Goal: Task Accomplishment & Management: Use online tool/utility

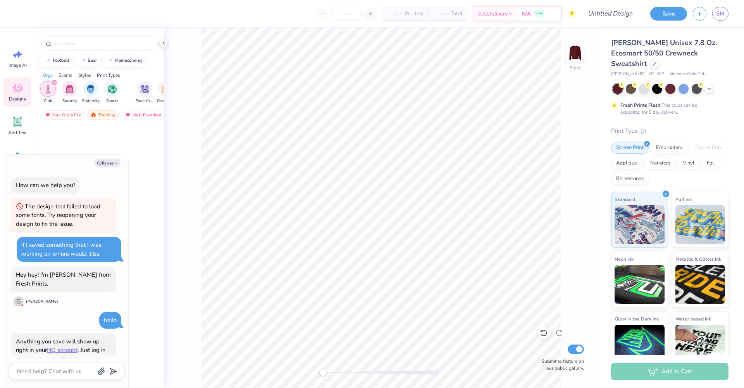
scroll to position [119, 0]
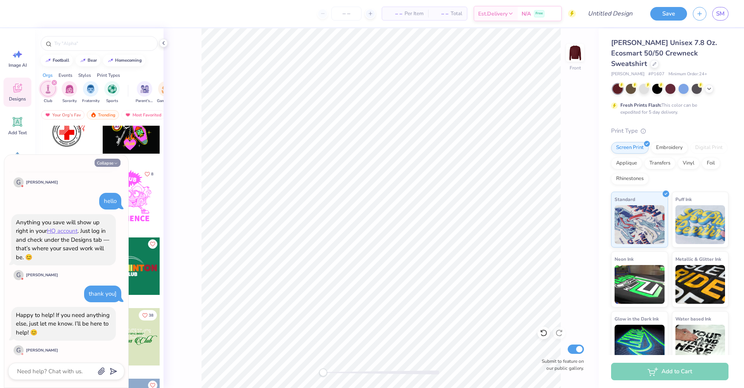
click at [108, 163] on button "Collapse" at bounding box center [108, 163] width 26 height 8
type textarea "x"
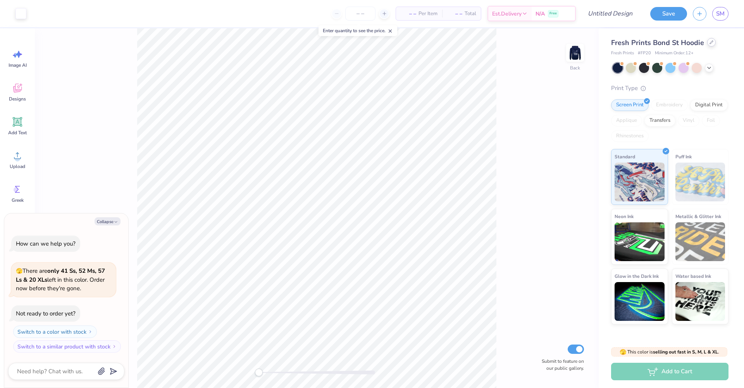
click at [713, 43] on div at bounding box center [711, 42] width 9 height 9
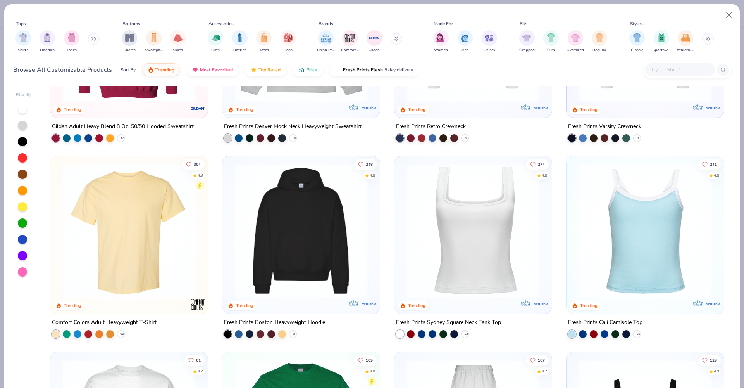
scroll to position [63, 0]
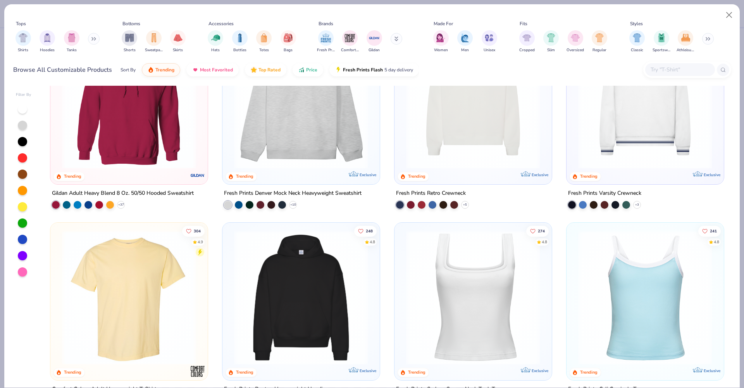
click at [450, 161] on img at bounding box center [473, 101] width 142 height 134
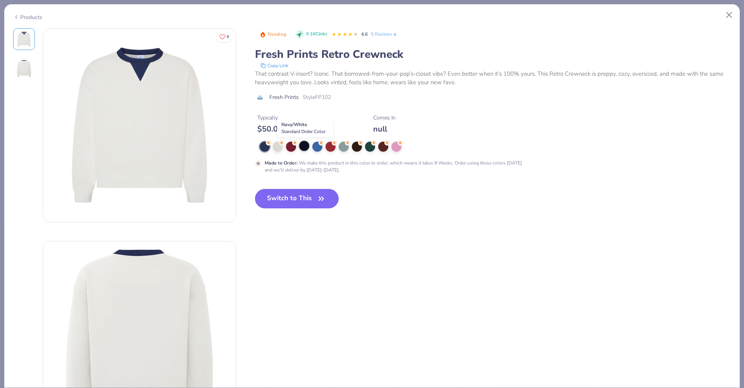
click at [302, 148] on div at bounding box center [304, 146] width 10 height 10
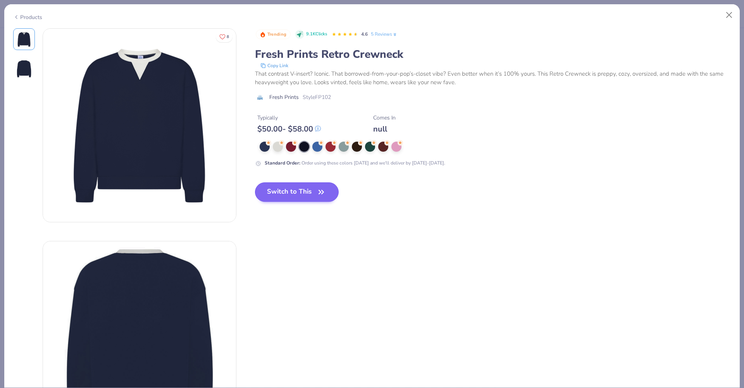
click at [321, 193] on icon "button" at bounding box center [321, 191] width 5 height 3
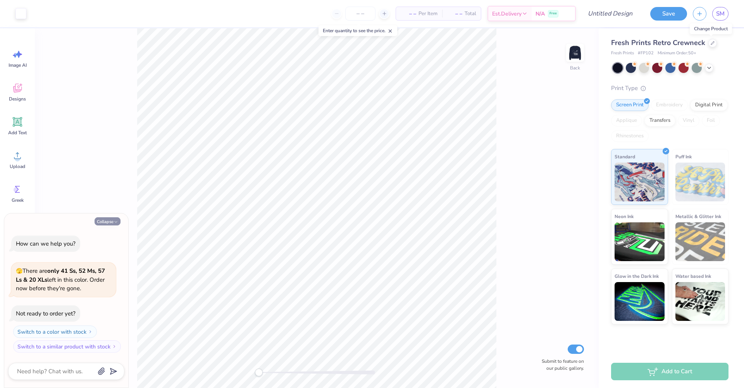
click at [112, 221] on button "Collapse" at bounding box center [108, 221] width 26 height 8
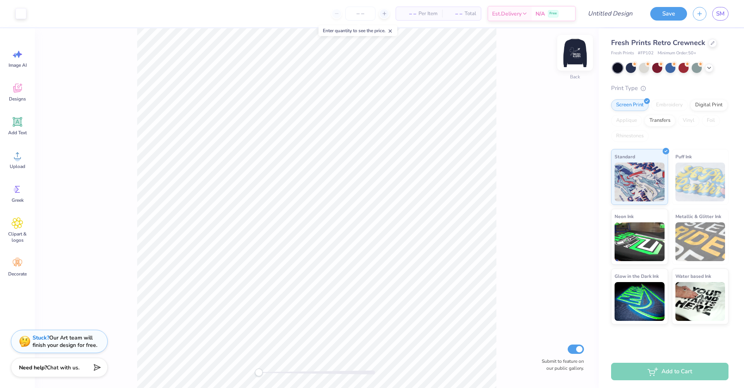
click at [580, 55] on img at bounding box center [575, 52] width 31 height 31
click at [576, 77] on div "Front Submit to feature on our public gallery." at bounding box center [317, 207] width 564 height 359
type textarea "x"
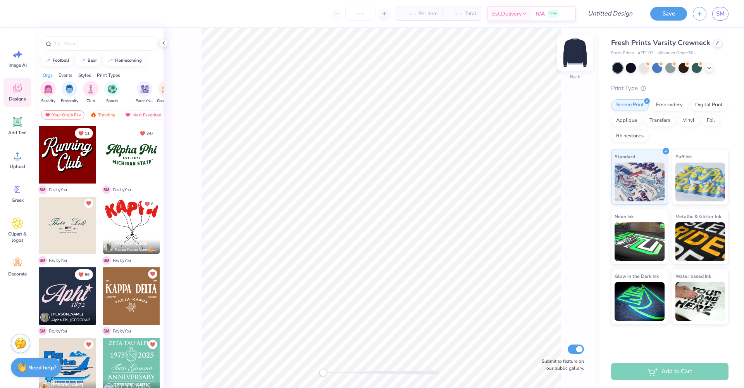
click at [578, 58] on img at bounding box center [575, 52] width 31 height 31
click at [129, 290] on div at bounding box center [131, 295] width 57 height 57
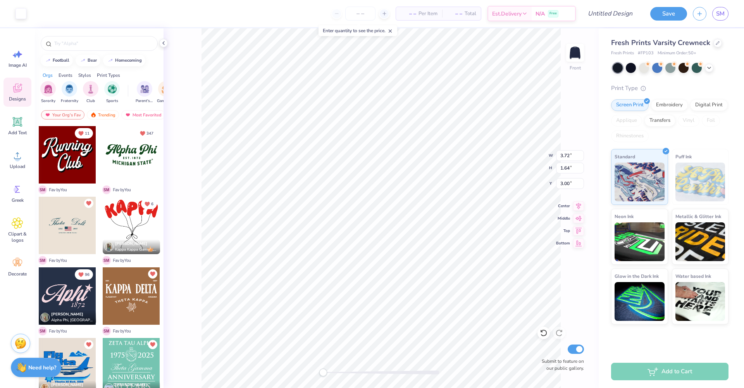
click at [122, 300] on div at bounding box center [131, 295] width 57 height 57
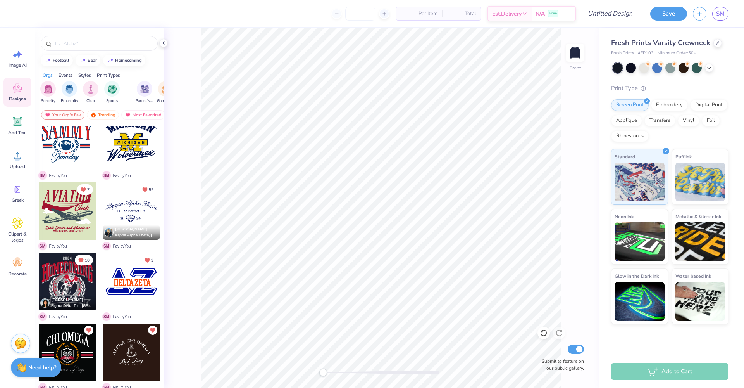
scroll to position [485, 0]
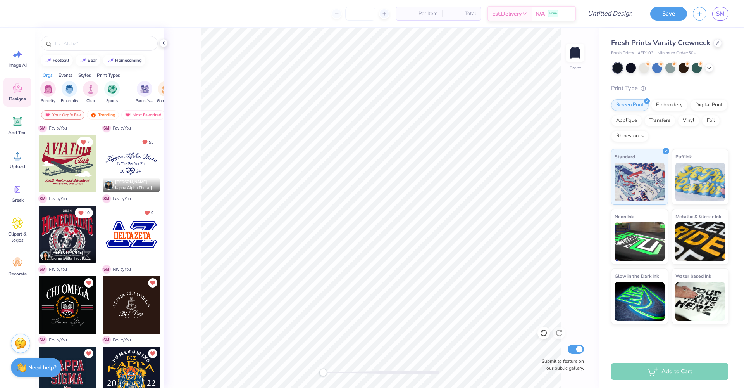
click at [58, 298] on div at bounding box center [67, 304] width 57 height 57
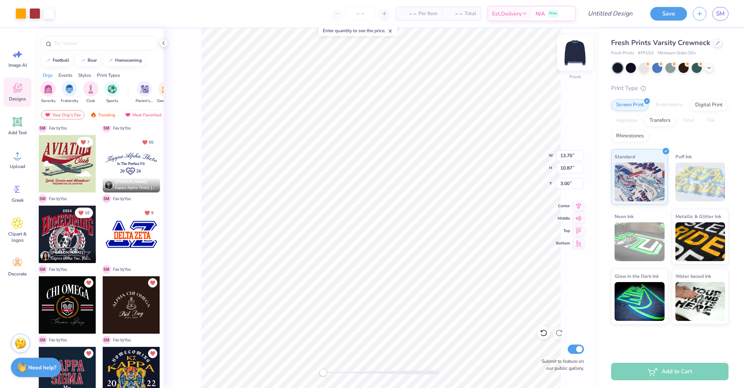
click at [574, 59] on img at bounding box center [575, 52] width 31 height 31
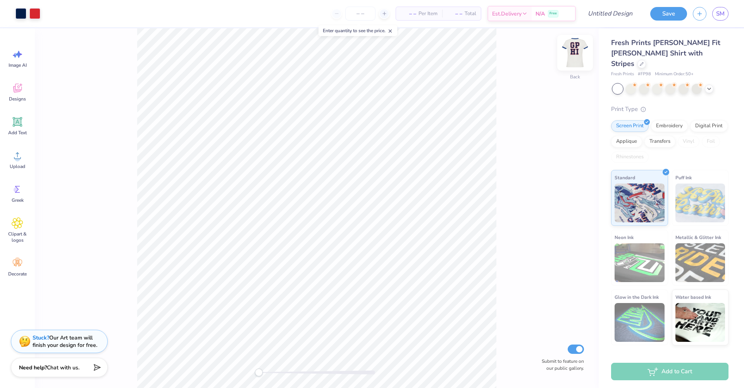
click at [574, 57] on img at bounding box center [575, 52] width 31 height 31
click at [584, 61] on img at bounding box center [575, 52] width 31 height 31
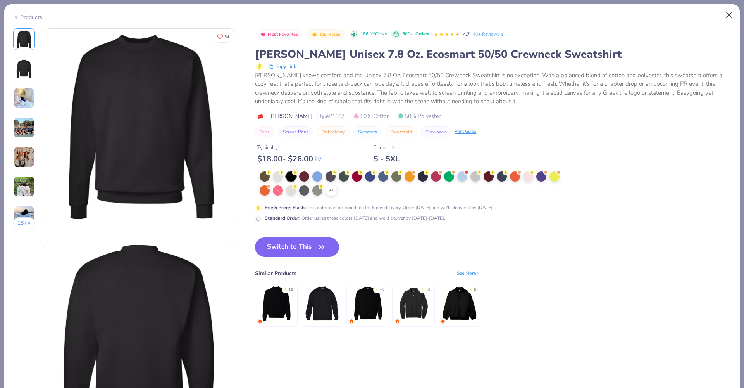
click at [732, 16] on button "Close" at bounding box center [729, 15] width 15 height 15
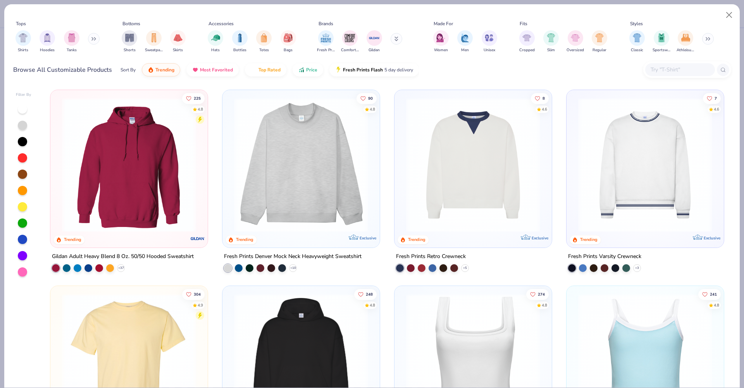
click at [497, 227] on img at bounding box center [473, 165] width 142 height 134
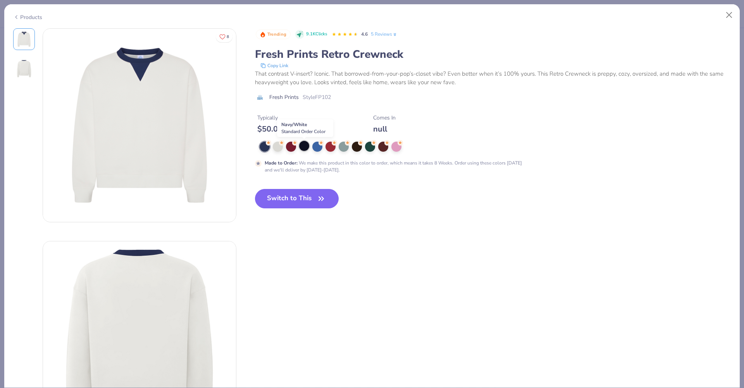
click at [303, 149] on div at bounding box center [304, 146] width 10 height 10
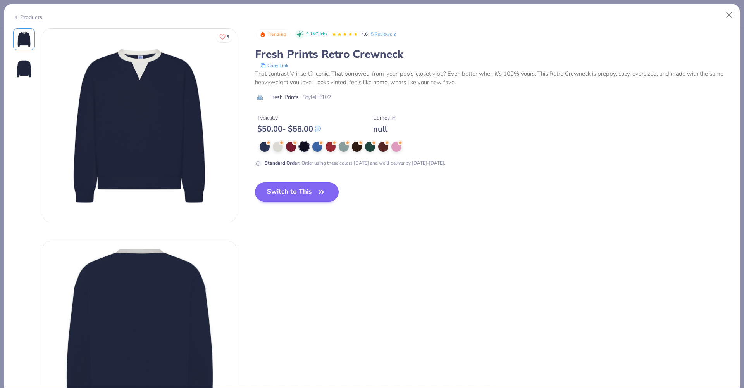
click at [305, 197] on button "Switch to This" at bounding box center [297, 191] width 84 height 19
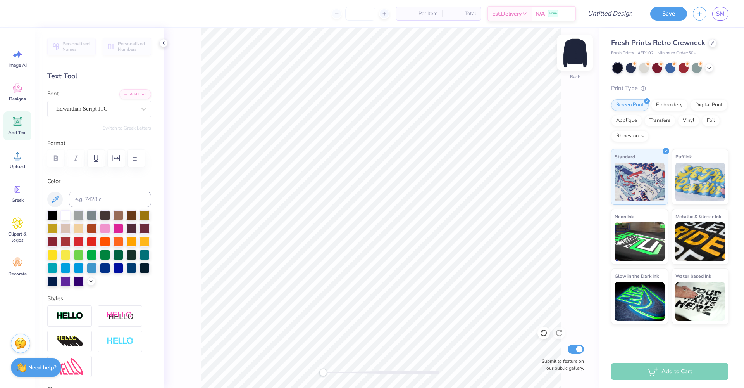
click at [577, 54] on img at bounding box center [575, 52] width 31 height 31
click at [663, 14] on button "Save" at bounding box center [668, 13] width 37 height 14
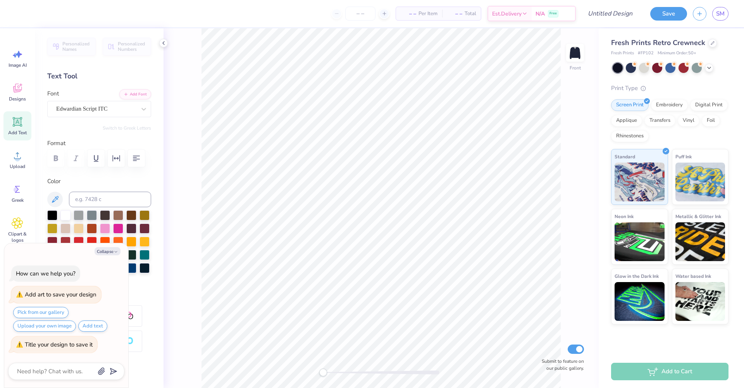
click at [65, 372] on textarea at bounding box center [55, 371] width 79 height 10
type textarea "w"
type textarea "x"
type textarea "wh"
type textarea "x"
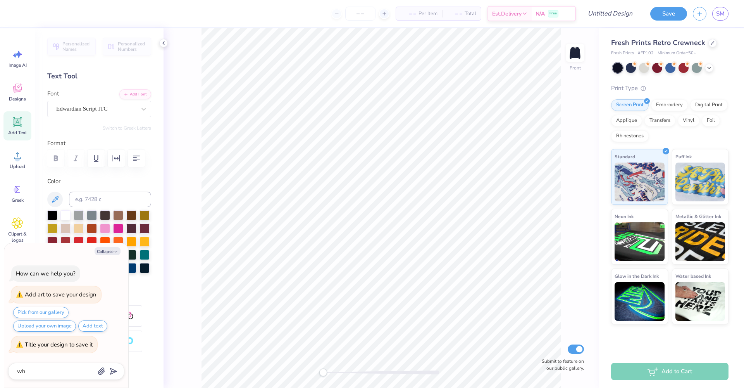
type textarea "whe"
type textarea "x"
type textarea "wher"
type textarea "x"
type textarea "where"
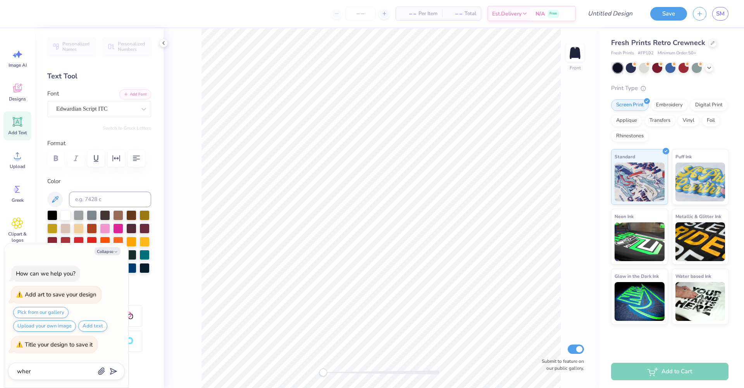
type textarea "x"
type textarea "where"
click at [13, 90] on icon at bounding box center [18, 88] width 12 height 12
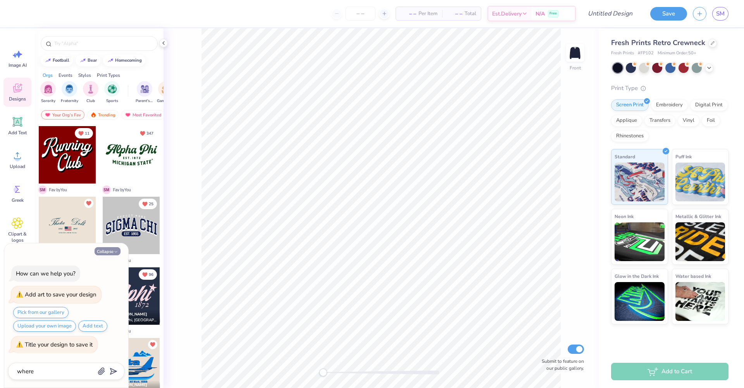
click at [111, 250] on button "Collapse" at bounding box center [108, 251] width 26 height 8
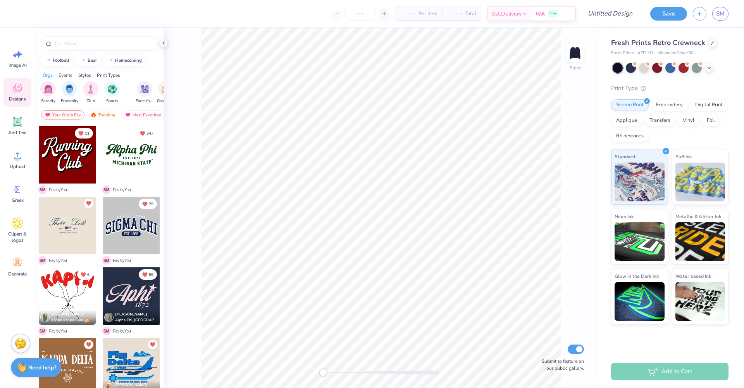
type textarea "x"
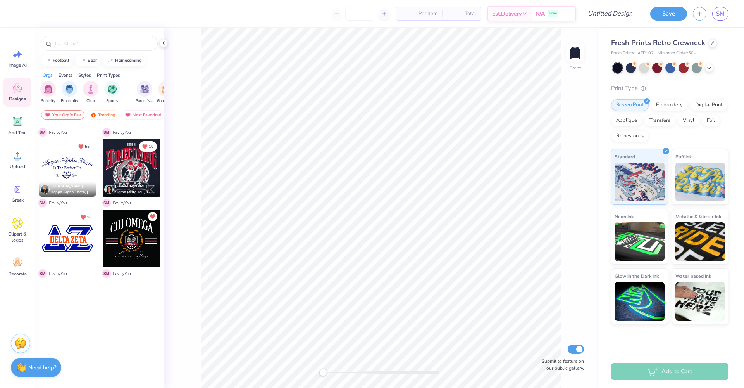
scroll to position [298, 0]
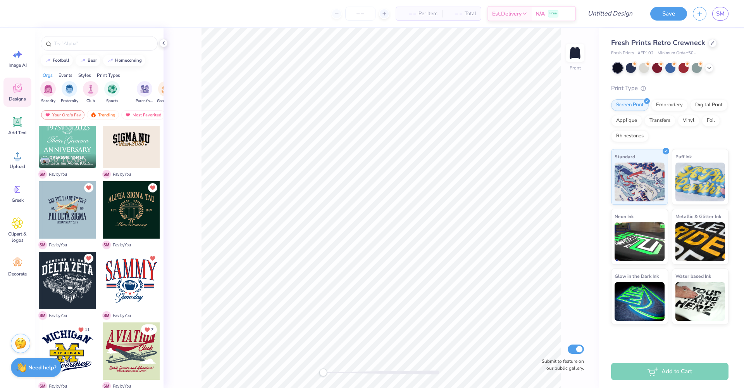
click at [71, 133] on div at bounding box center [67, 138] width 57 height 57
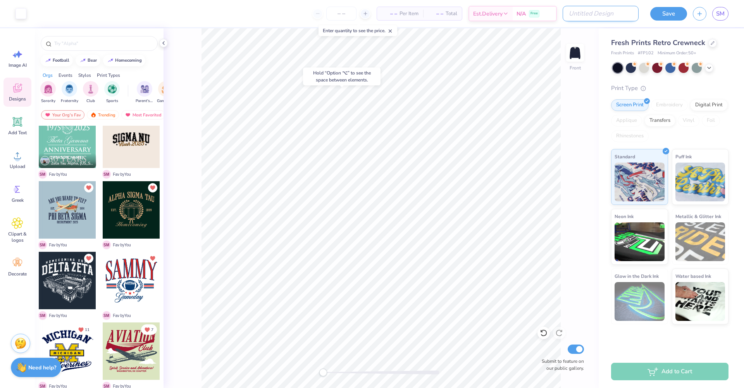
click at [622, 15] on input "Design Title" at bounding box center [601, 14] width 76 height 16
type input "sample1"
click at [683, 13] on button "Save" at bounding box center [668, 13] width 37 height 14
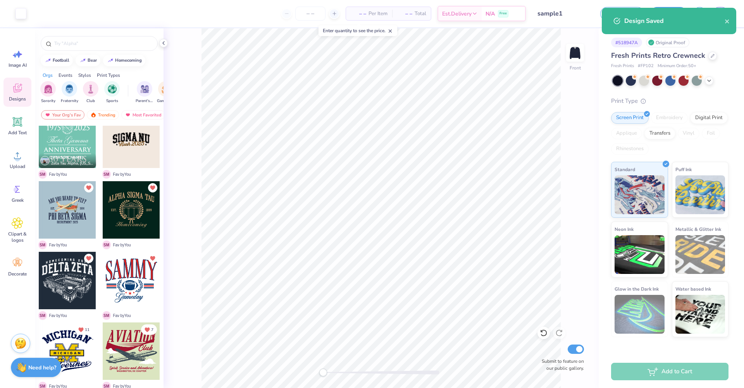
click at [646, 23] on div "Design Saved" at bounding box center [674, 20] width 100 height 9
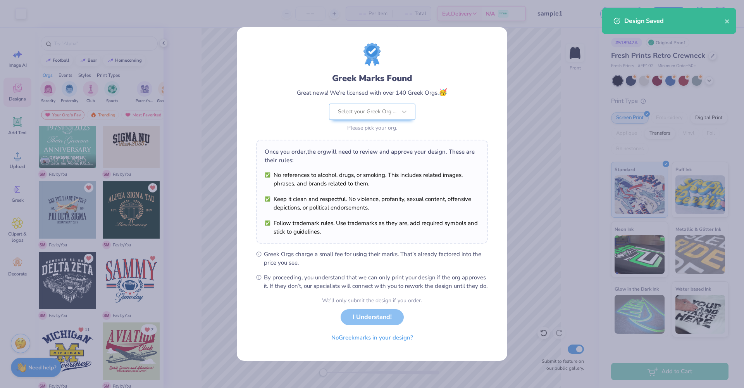
click at [648, 21] on div "Design Saved" at bounding box center [674, 20] width 100 height 9
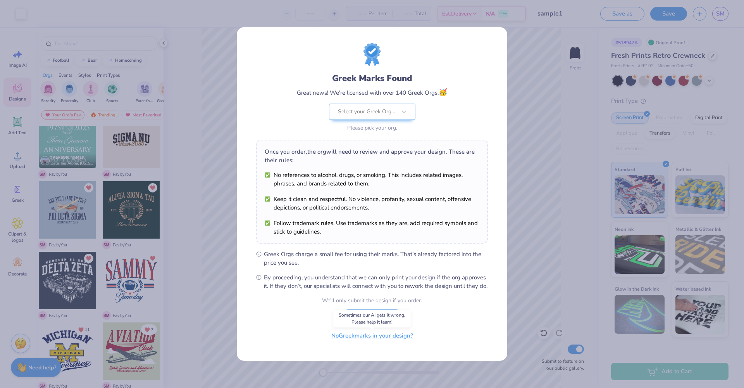
click at [382, 339] on button "No Greek marks in your design?" at bounding box center [372, 335] width 95 height 16
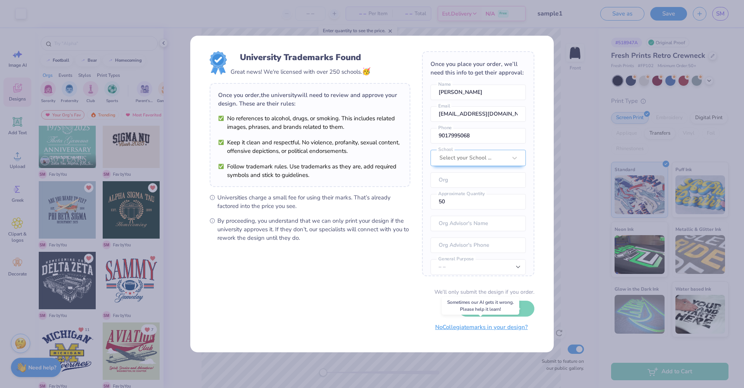
click at [485, 331] on button "No Collegiate marks in your design?" at bounding box center [482, 327] width 106 height 16
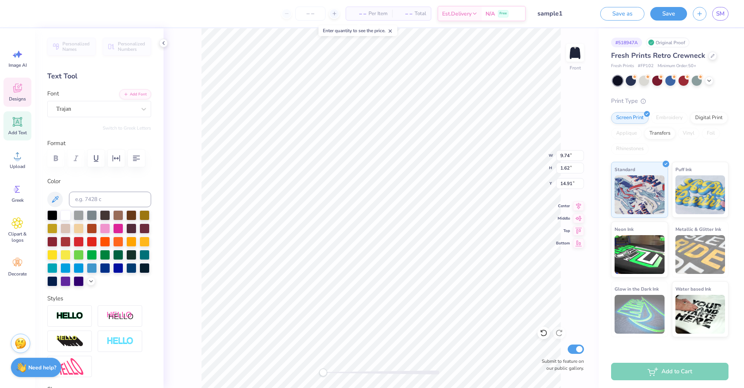
scroll to position [6, 1]
type textarea "10 YEARS"
click at [117, 160] on icon "button" at bounding box center [116, 157] width 9 height 9
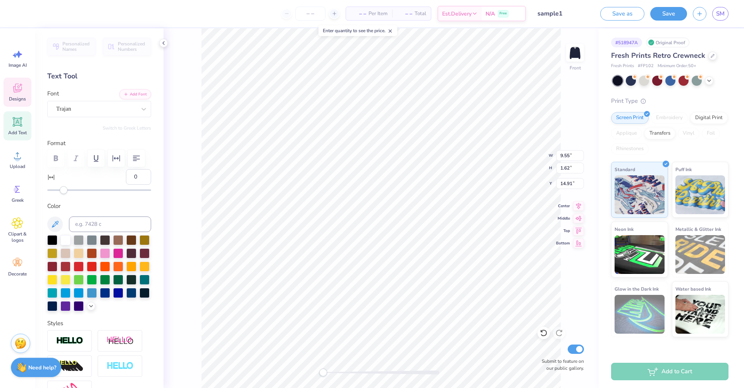
type input "-3"
click at [61, 191] on div "Accessibility label" at bounding box center [61, 190] width 8 height 8
type input "0"
type textarea "T"
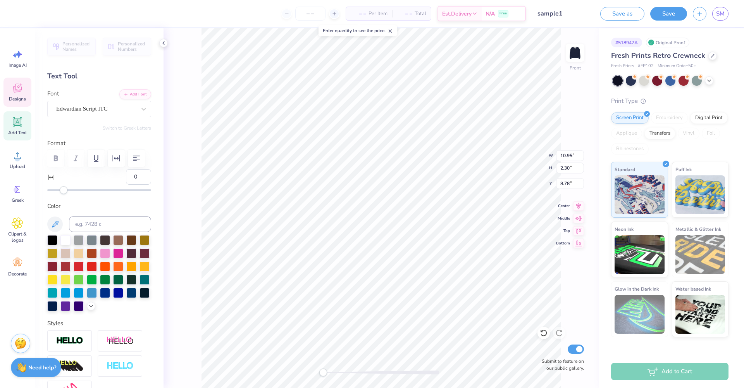
type textarea "Black Flight Attendants"
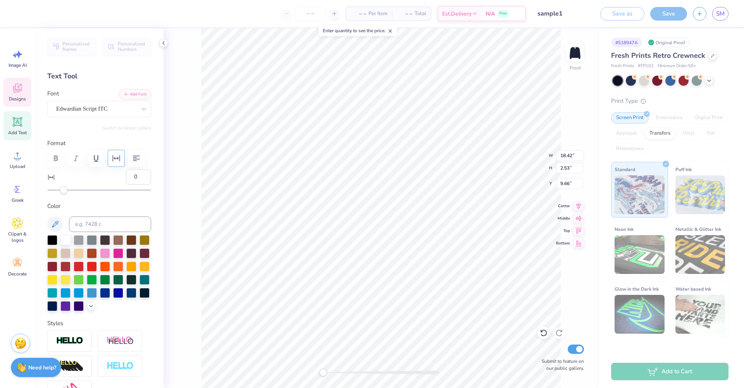
click at [119, 159] on icon "button" at bounding box center [116, 157] width 9 height 9
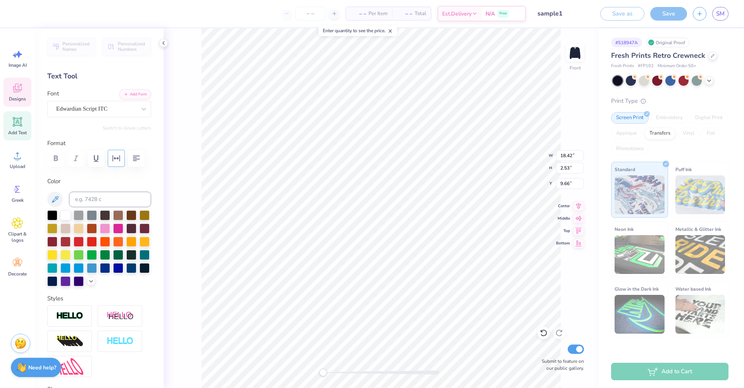
click at [121, 152] on button "button" at bounding box center [116, 158] width 17 height 17
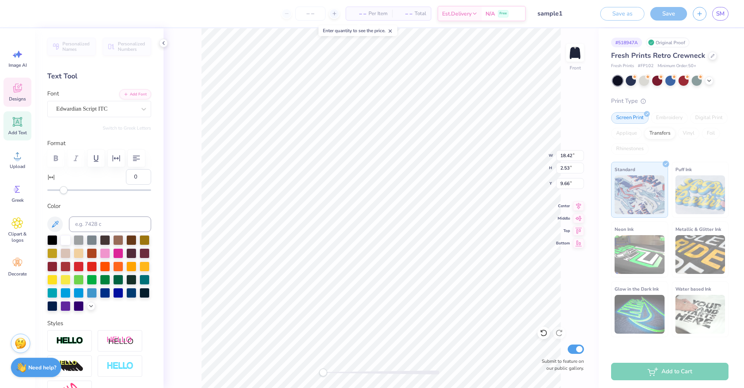
type input "-5"
click at [60, 189] on div at bounding box center [99, 190] width 104 height 2
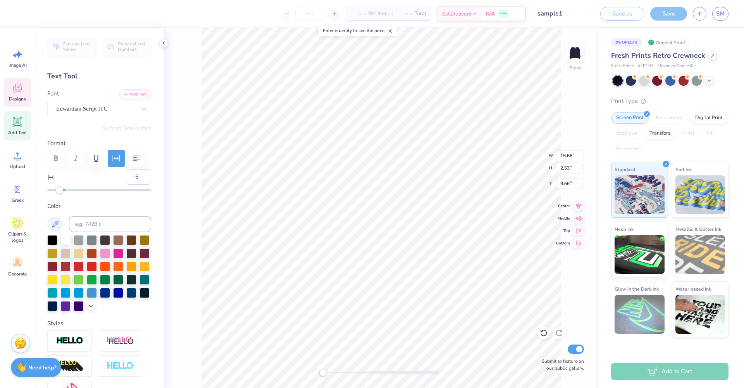
type input "14.97"
type input "2.42"
type input "9.78"
click at [578, 205] on icon at bounding box center [578, 205] width 5 height 7
type input "0"
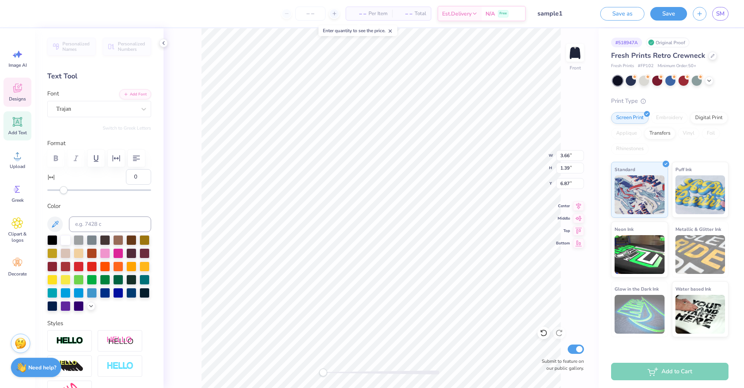
scroll to position [6, 1]
type textarea "2016"
type textarea "2026"
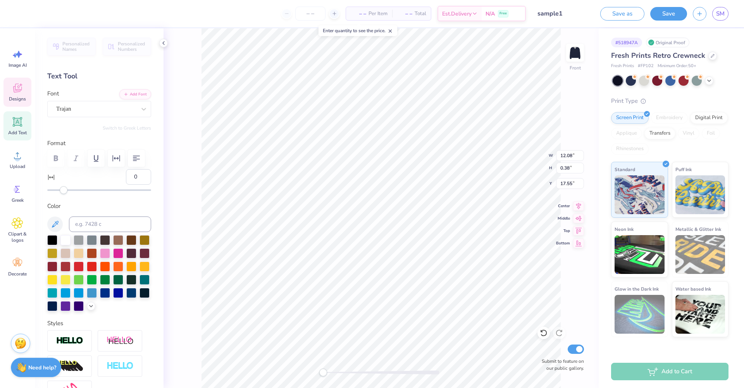
type textarea "Culture Crew Connection"
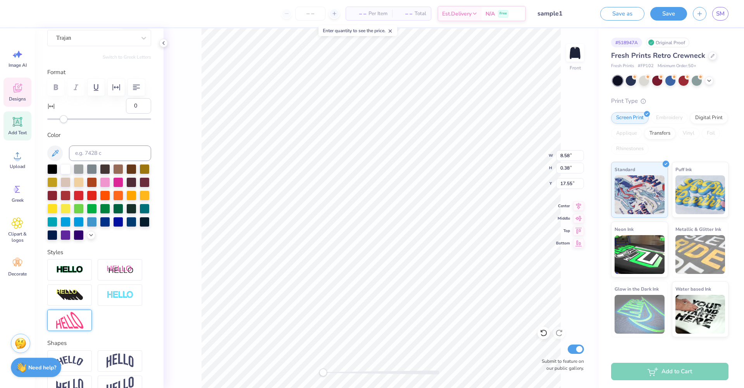
scroll to position [132, 0]
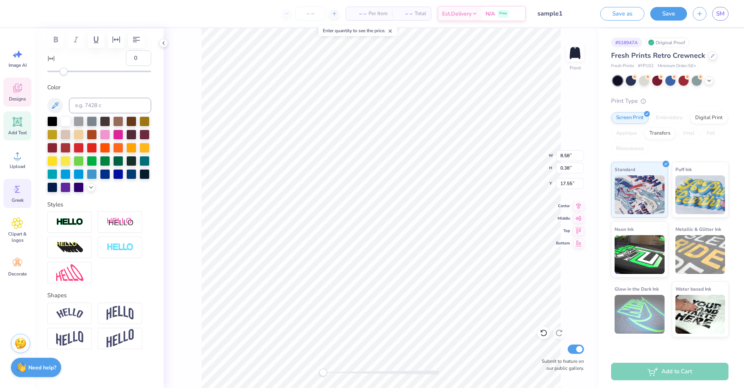
click at [21, 198] on span "Greek" at bounding box center [18, 200] width 12 height 6
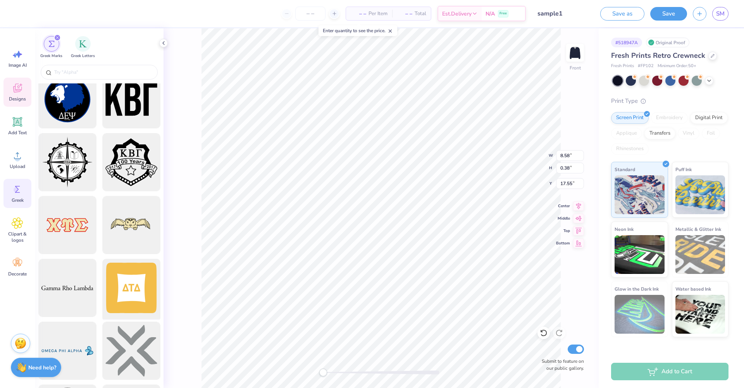
scroll to position [1176, 0]
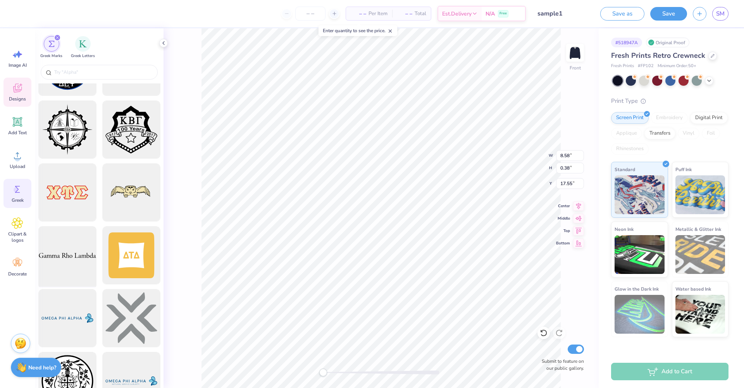
click at [56, 255] on div at bounding box center [67, 255] width 64 height 64
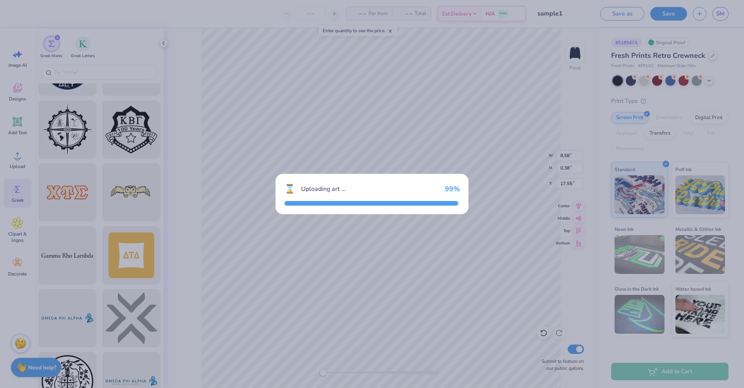
type input "15.00"
type input "1.35"
type input "3.00"
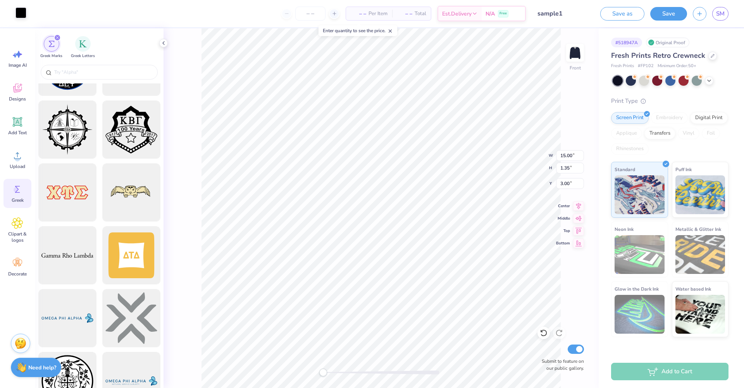
click at [19, 15] on div at bounding box center [21, 12] width 11 height 11
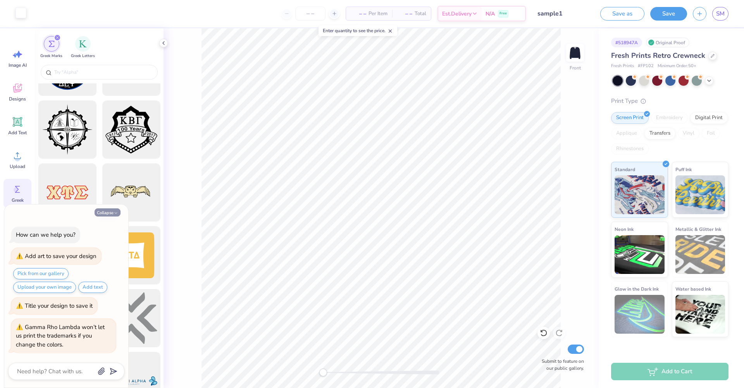
click at [114, 215] on icon "button" at bounding box center [116, 212] width 5 height 5
type textarea "x"
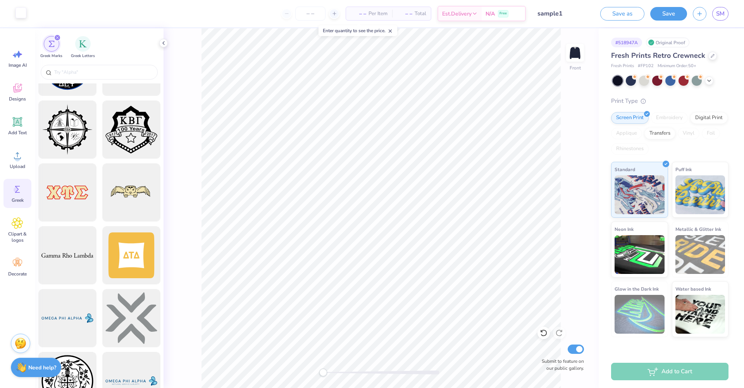
scroll to position [1177, 0]
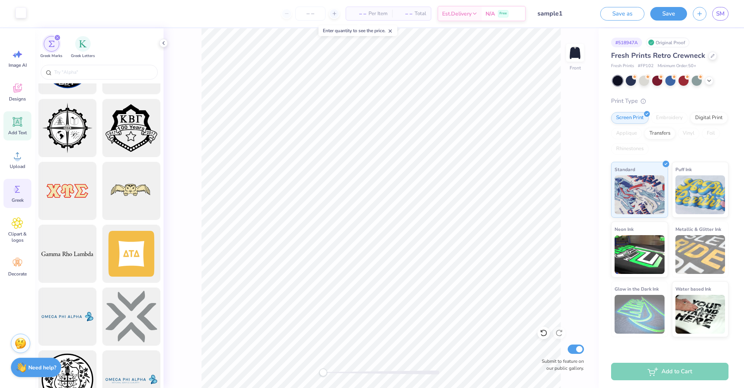
click at [13, 129] on div "Add Text" at bounding box center [17, 125] width 28 height 29
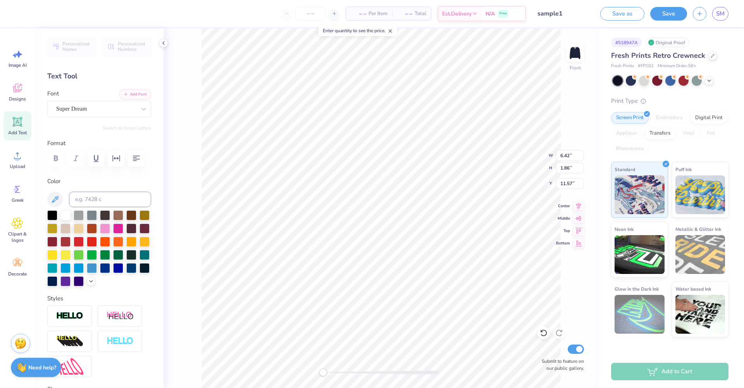
scroll to position [6, 1]
type textarea "T"
click at [20, 266] on icon at bounding box center [18, 263] width 12 height 12
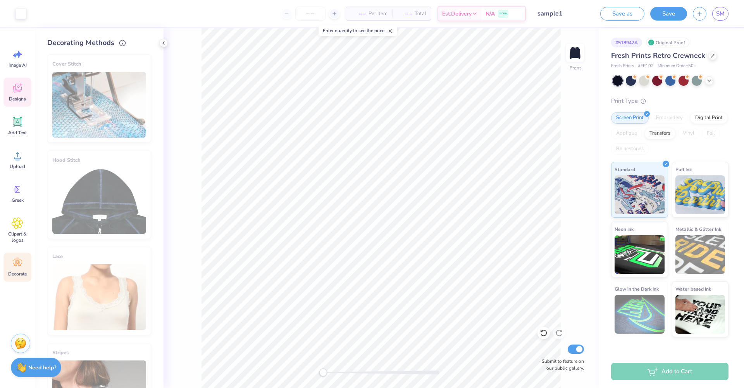
click at [20, 90] on icon at bounding box center [17, 89] width 7 height 6
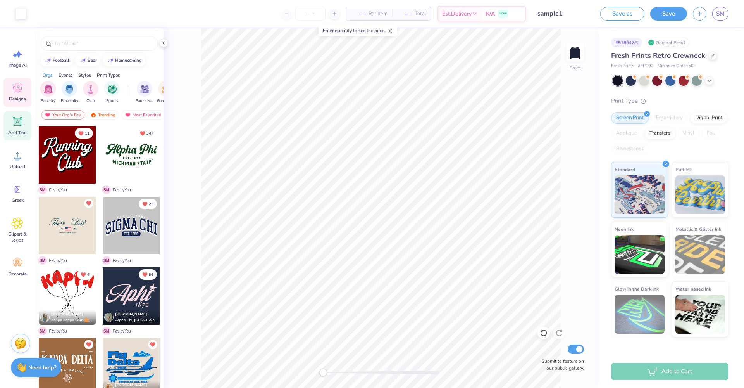
click at [20, 124] on icon at bounding box center [17, 121] width 7 height 7
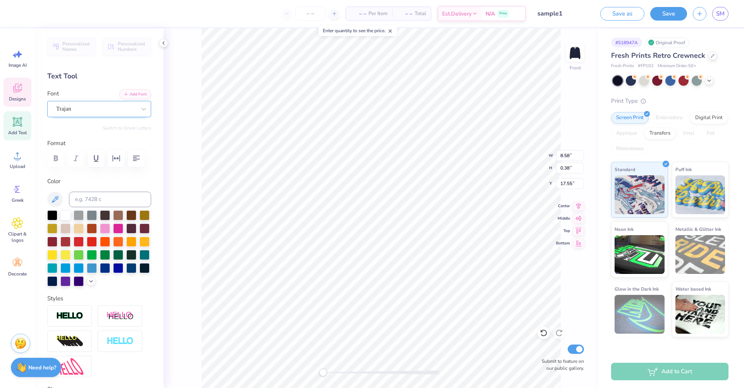
click at [115, 109] on div "Trajan" at bounding box center [95, 109] width 81 height 12
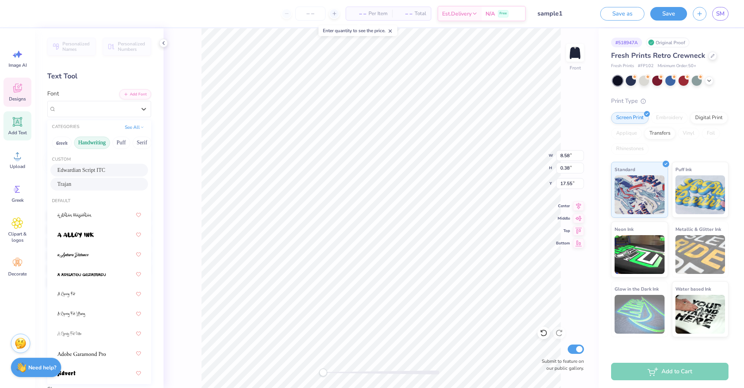
click at [94, 141] on button "Handwriting" at bounding box center [92, 142] width 36 height 12
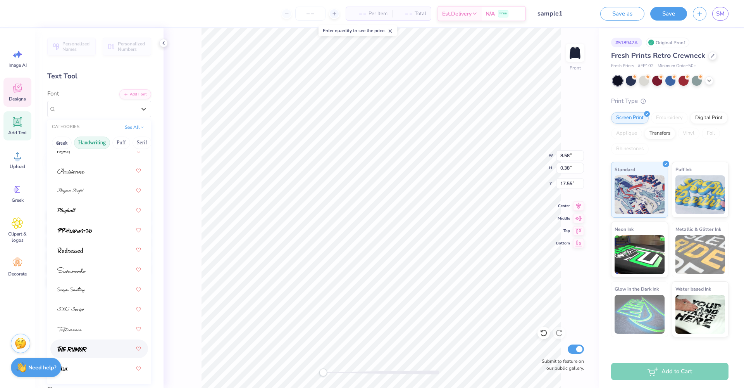
scroll to position [2, 0]
click at [128, 140] on button "Puff" at bounding box center [121, 141] width 18 height 12
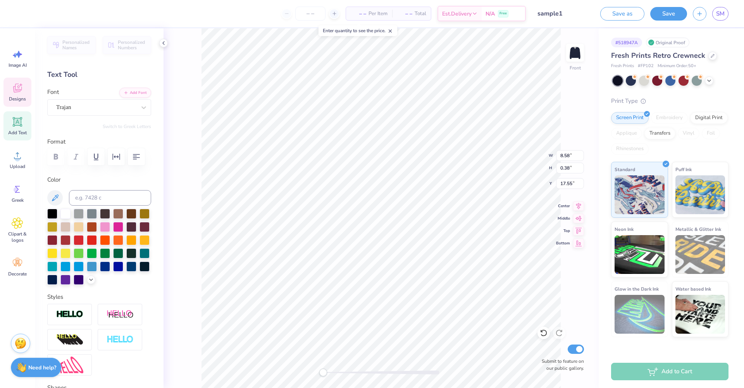
click at [150, 141] on div "Personalized Names Personalized Numbers Text Tool Add Font Font Trajan Switch t…" at bounding box center [99, 207] width 129 height 359
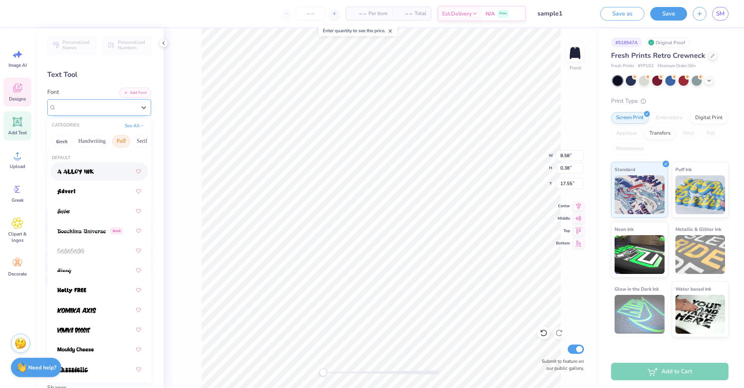
click at [69, 105] on span "Trajan" at bounding box center [63, 107] width 15 height 9
click at [143, 141] on button "Serif" at bounding box center [142, 141] width 19 height 12
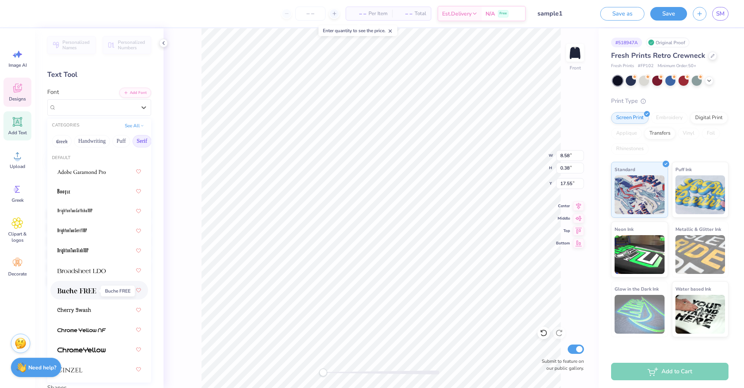
click at [88, 290] on img at bounding box center [76, 290] width 39 height 5
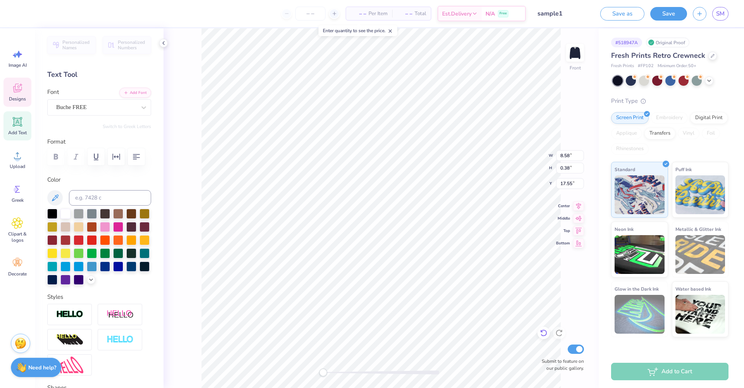
click at [547, 334] on icon at bounding box center [544, 333] width 8 height 8
type input "9.44"
type input "0.42"
type input "17.51"
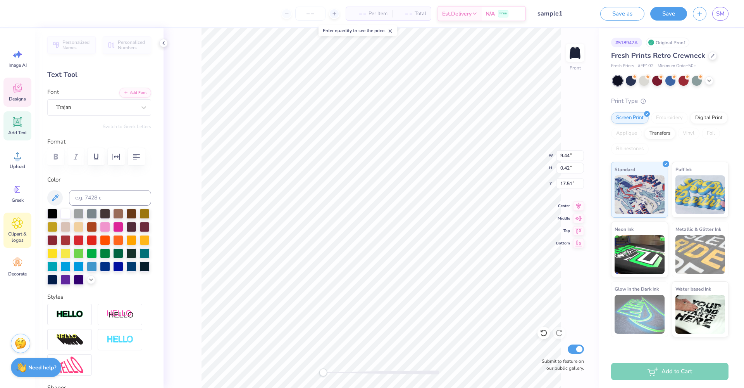
click at [6, 229] on div "Clipart & logos" at bounding box center [17, 229] width 28 height 35
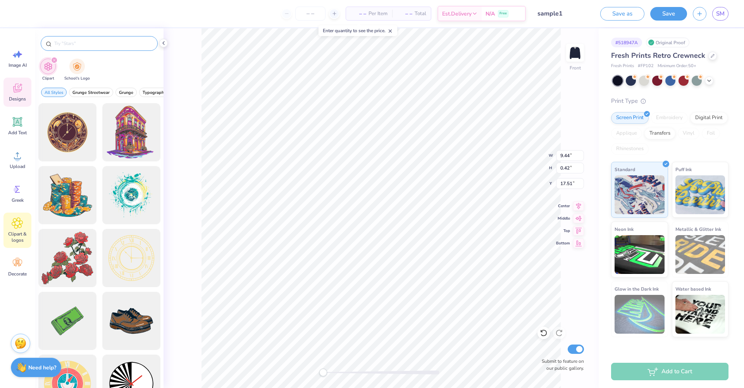
click at [103, 38] on div at bounding box center [99, 43] width 117 height 15
click at [100, 41] on input "text" at bounding box center [102, 44] width 99 height 8
click at [24, 127] on div "Add Text" at bounding box center [17, 125] width 28 height 29
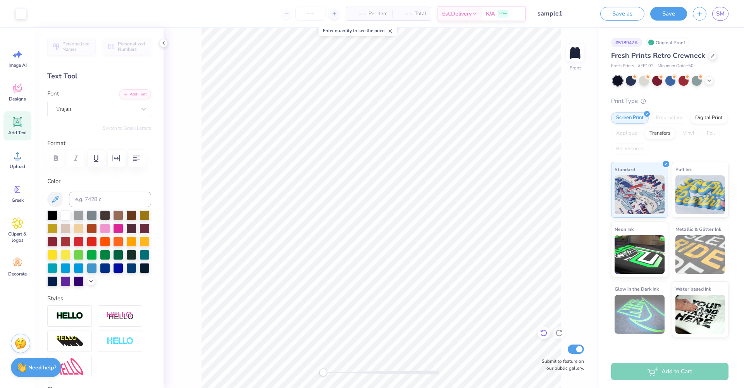
click at [542, 336] on icon at bounding box center [544, 333] width 8 height 8
type textarea "Culture"
click at [349, 255] on li "Duplicate" at bounding box center [360, 257] width 61 height 15
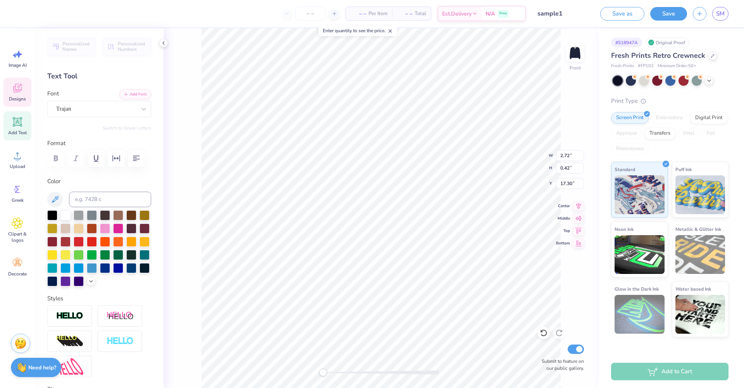
type input "18.75"
type textarea "C"
type textarea "crew"
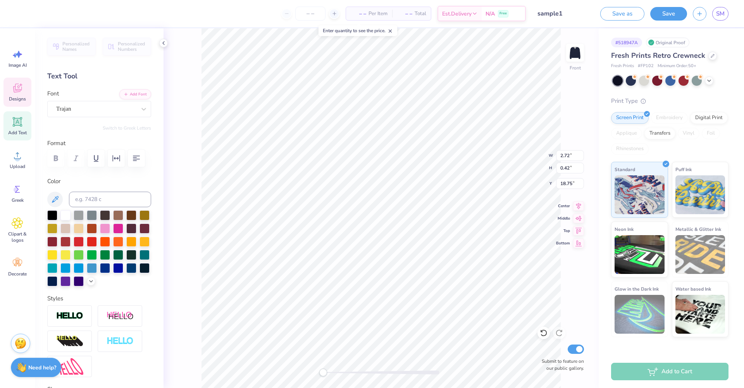
scroll to position [6, 2]
type input "2.91"
type input "0.45"
type input "1.74"
type input "0.42"
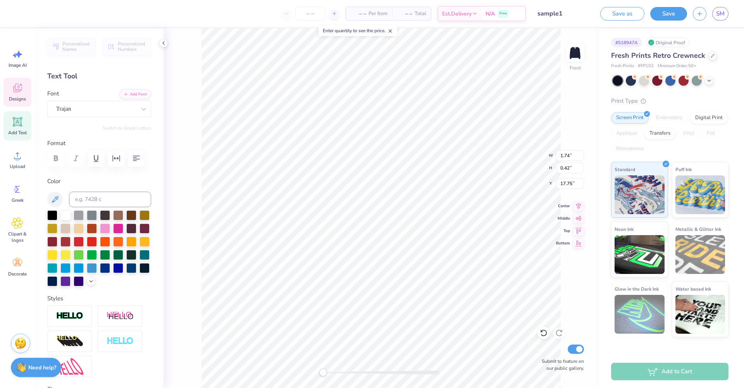
type input "2.10"
type input "0.51"
click at [578, 204] on icon at bounding box center [578, 205] width 5 height 7
click at [417, 259] on li "Duplicate" at bounding box center [413, 257] width 61 height 15
type input "18.69"
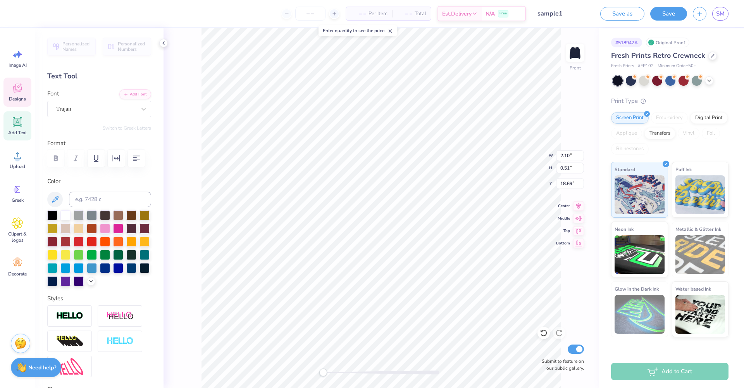
scroll to position [6, 2]
type textarea "connection"
click at [88, 283] on icon at bounding box center [91, 280] width 6 height 6
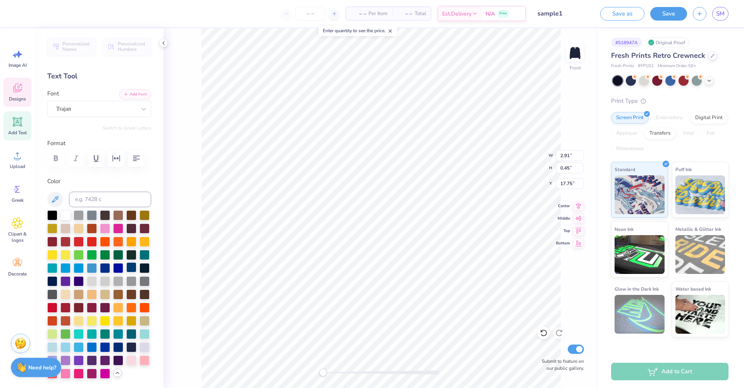
scroll to position [53, 0]
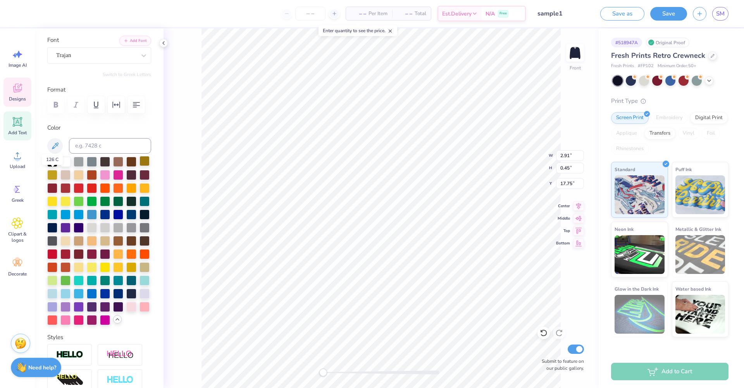
click at [140, 166] on div at bounding box center [145, 161] width 10 height 10
type input "5.17"
click at [140, 166] on div at bounding box center [145, 161] width 10 height 10
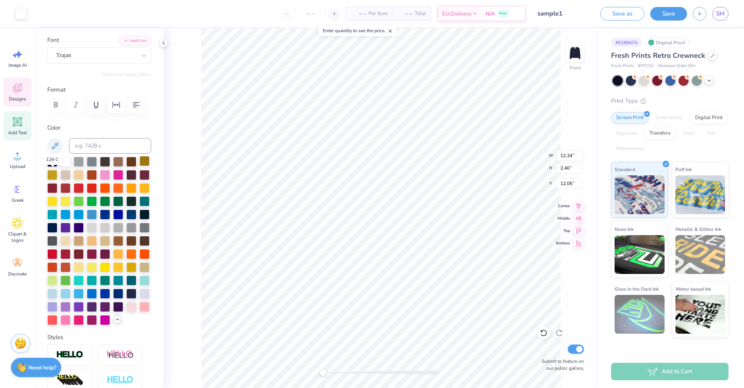
click at [140, 166] on div at bounding box center [145, 161] width 10 height 10
click at [22, 15] on div at bounding box center [21, 12] width 11 height 11
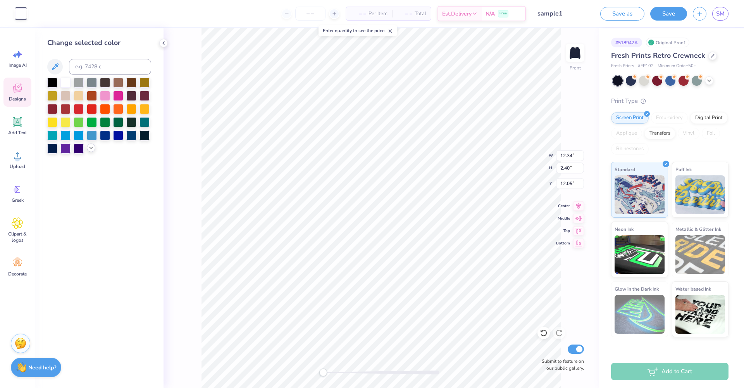
click at [90, 149] on icon at bounding box center [91, 148] width 6 height 6
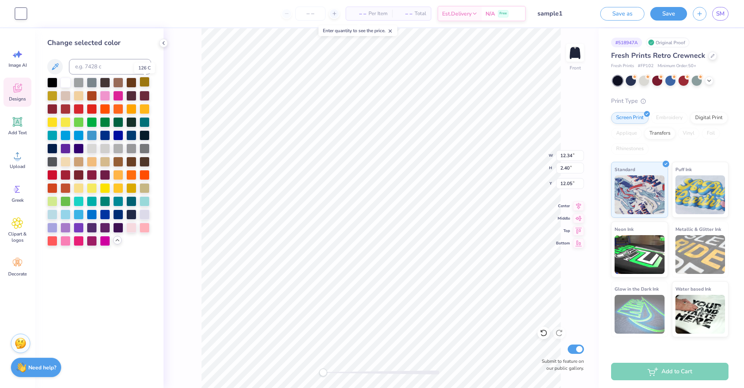
click at [143, 83] on div at bounding box center [145, 82] width 10 height 10
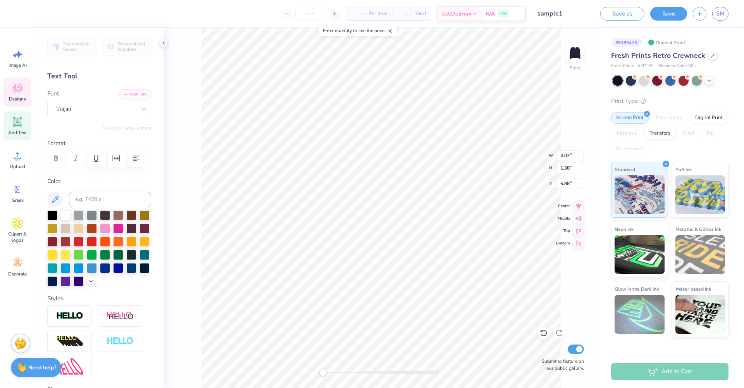
type input "2.39"
type input "0.82"
type input "7.44"
type input "14.97"
type input "2.42"
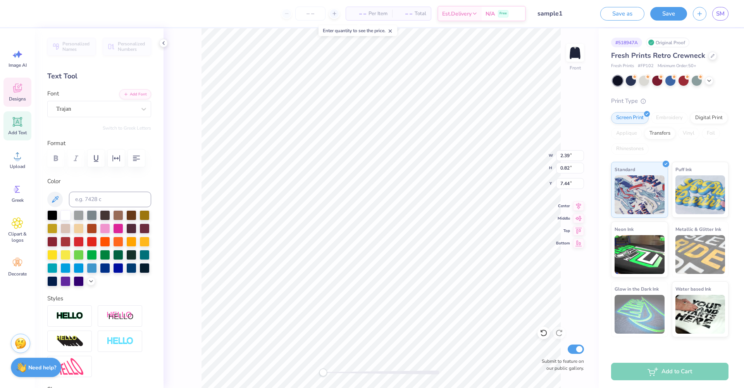
type input "9.78"
click at [355, 207] on li "Duplicate" at bounding box center [361, 206] width 61 height 15
type input "8.44"
type textarea "2026"
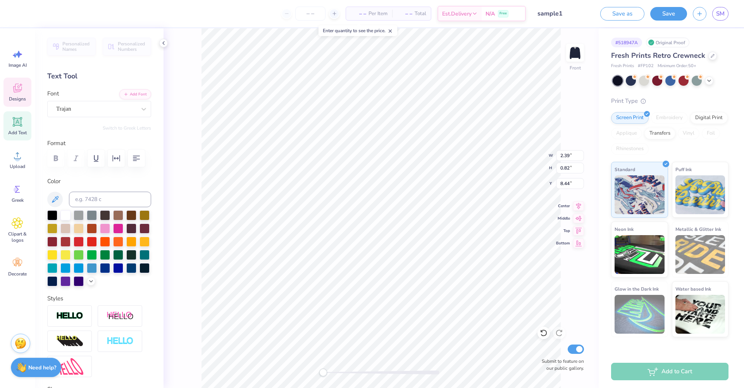
type input "4.21"
type input "1.38"
type input "6.87"
click at [19, 162] on div "Upload" at bounding box center [17, 159] width 28 height 29
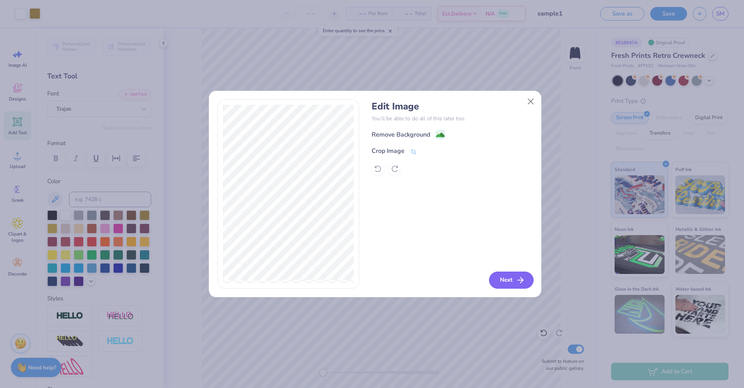
click at [502, 284] on button "Next" at bounding box center [511, 279] width 45 height 17
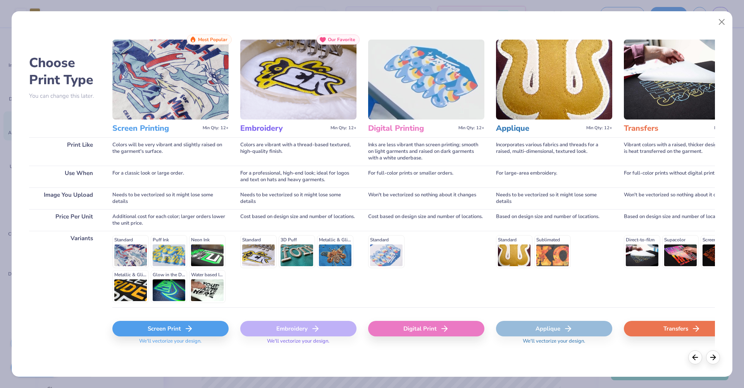
click at [160, 330] on div "Screen Print" at bounding box center [170, 329] width 116 height 16
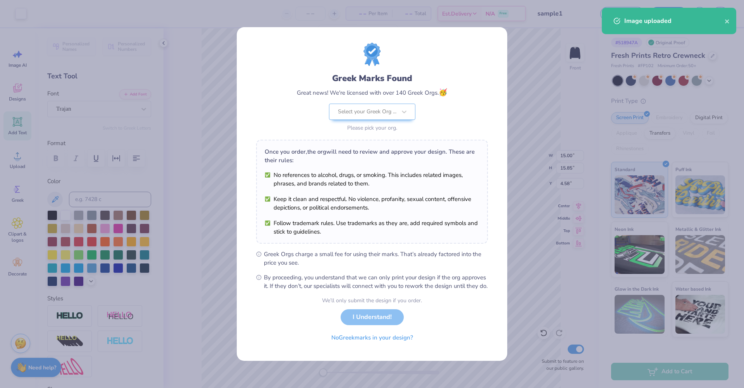
click at [386, 319] on div "We’ll only submit the design if you order. I Understand! No Greek marks in your…" at bounding box center [372, 320] width 100 height 49
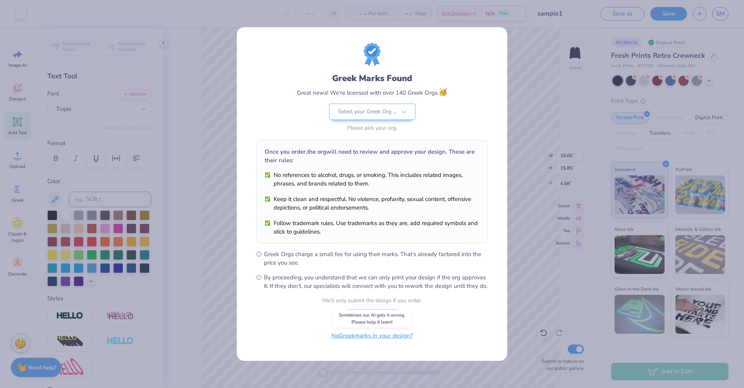
click at [379, 340] on button "No Greek marks in your design?" at bounding box center [372, 335] width 95 height 16
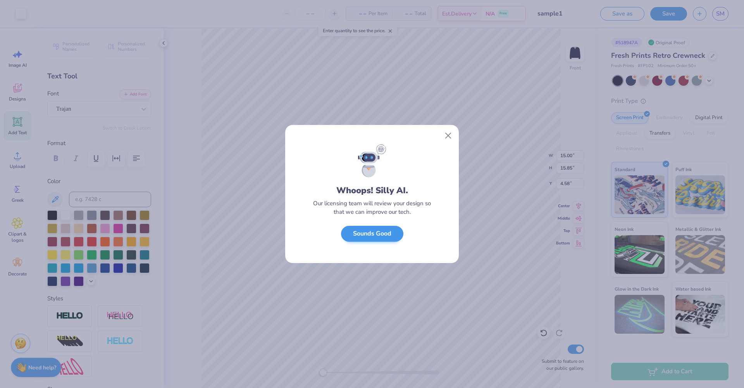
click at [390, 231] on button "Sounds Good" at bounding box center [372, 234] width 62 height 16
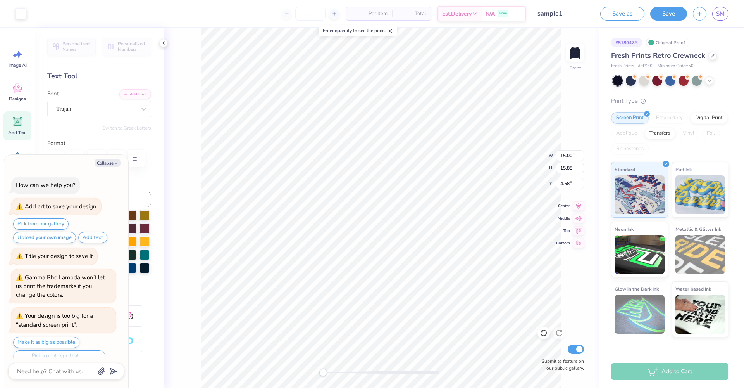
scroll to position [13, 0]
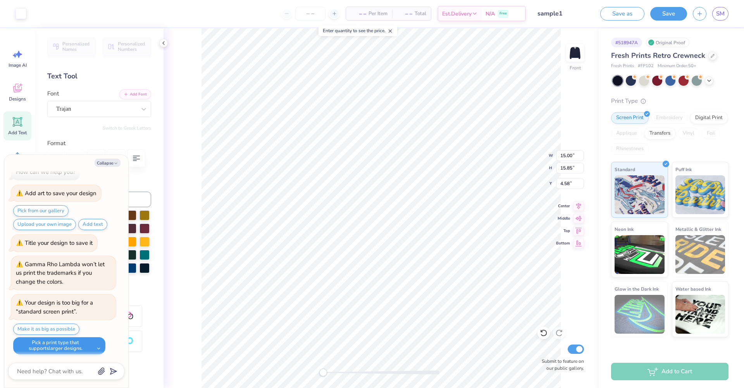
click at [102, 345] on button "Pick a print type that supports larger designs." at bounding box center [59, 345] width 92 height 17
click at [68, 326] on button "screen transfer transfers" at bounding box center [52, 326] width 73 height 13
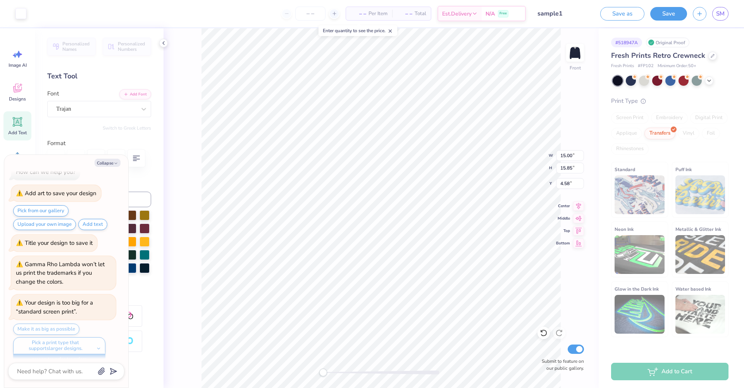
type textarea "x"
type input "15.35"
type input "16.21"
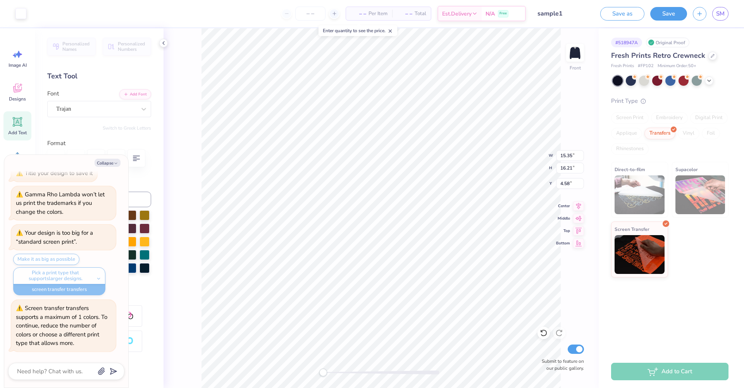
click at [99, 275] on div "Pick a print type that supports larger designs. screen transfer transfers" at bounding box center [59, 275] width 92 height 17
click at [98, 277] on div "Pick a print type that supports larger designs. screen transfer transfers" at bounding box center [59, 275] width 92 height 17
click at [98, 286] on div "Pick a print type that supports larger designs. screen transfer transfers scree…" at bounding box center [59, 281] width 92 height 28
click at [69, 289] on div "Pick a print type that supports larger designs. screen transfer transfers scree…" at bounding box center [59, 281] width 92 height 28
type textarea "x"
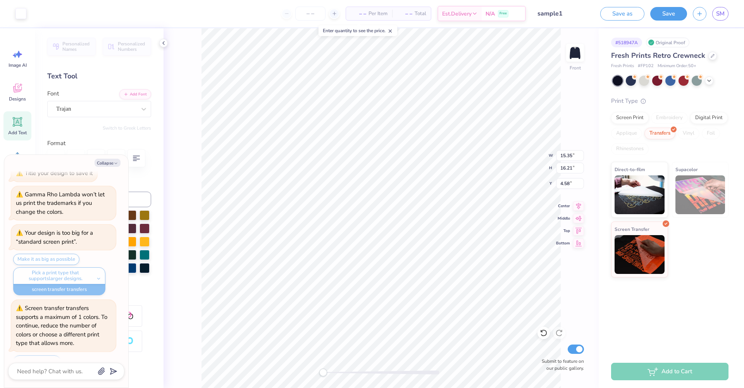
type input "8.08"
type input "8.54"
click at [660, 11] on button "Save" at bounding box center [668, 13] width 37 height 14
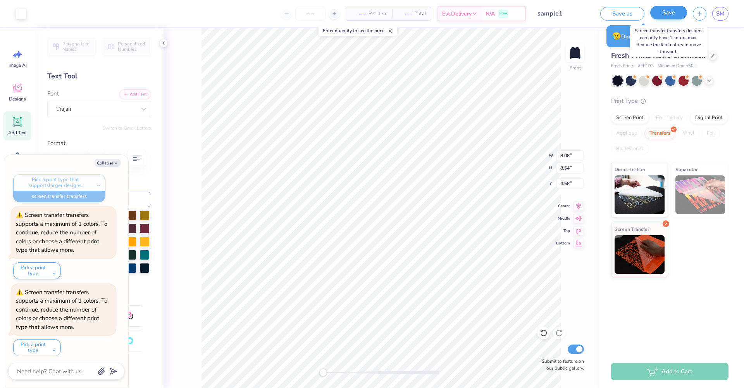
click at [660, 11] on button "Save" at bounding box center [668, 13] width 37 height 14
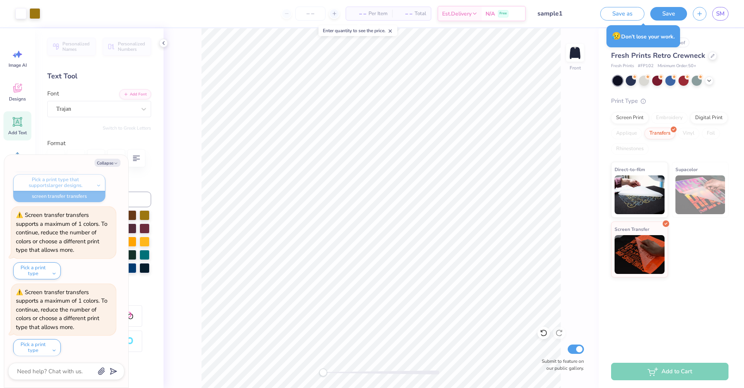
scroll to position [174, 0]
click at [56, 269] on button "Pick a print type" at bounding box center [37, 272] width 48 height 17
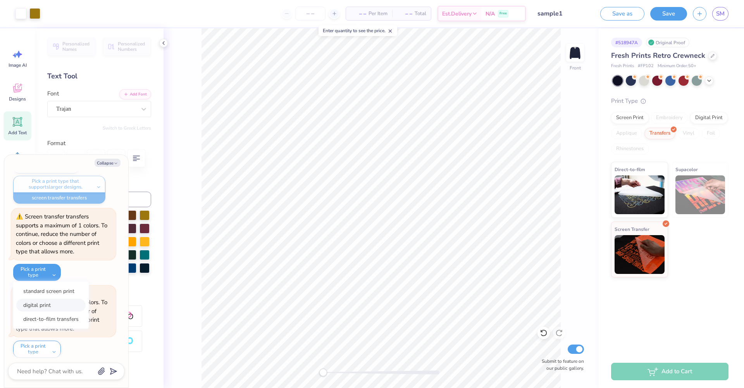
click at [49, 304] on button "digital print" at bounding box center [50, 304] width 69 height 13
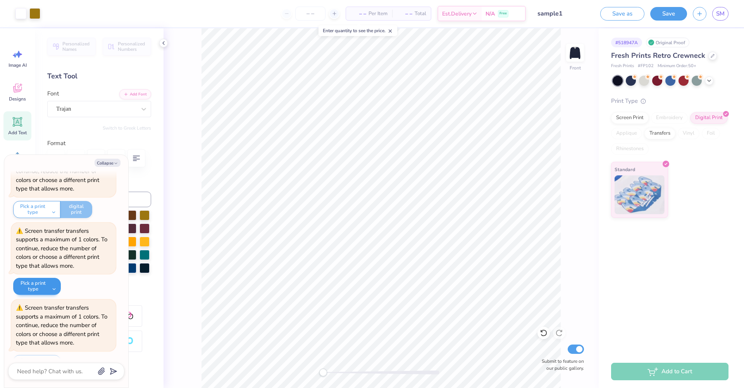
scroll to position [252, 0]
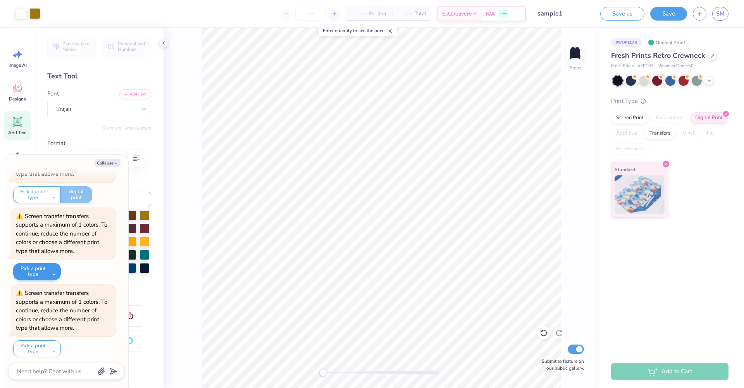
click at [48, 269] on button "Pick a print type" at bounding box center [37, 271] width 48 height 17
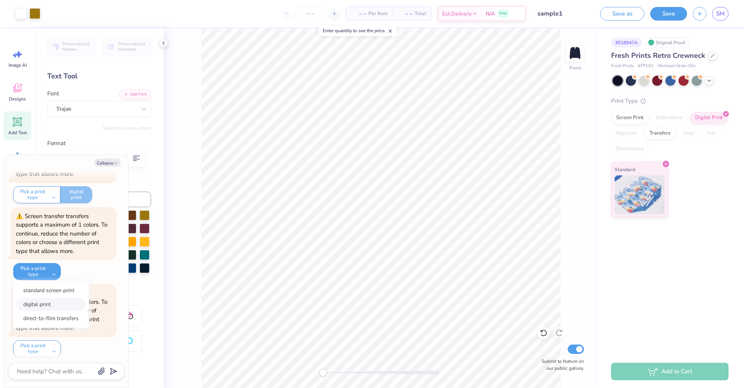
click at [41, 303] on button "digital print" at bounding box center [50, 304] width 69 height 13
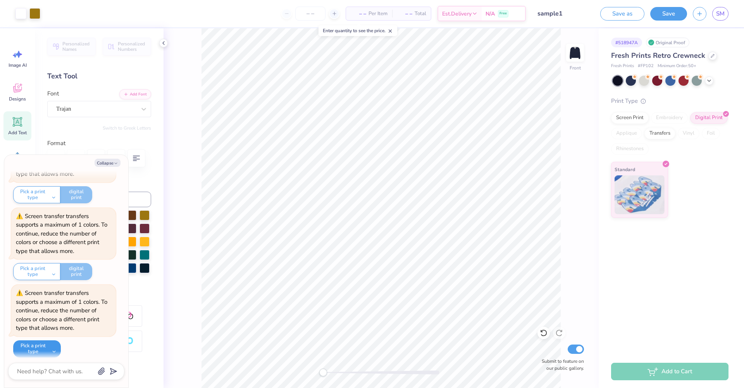
click at [56, 346] on button "Pick a print type" at bounding box center [37, 348] width 48 height 17
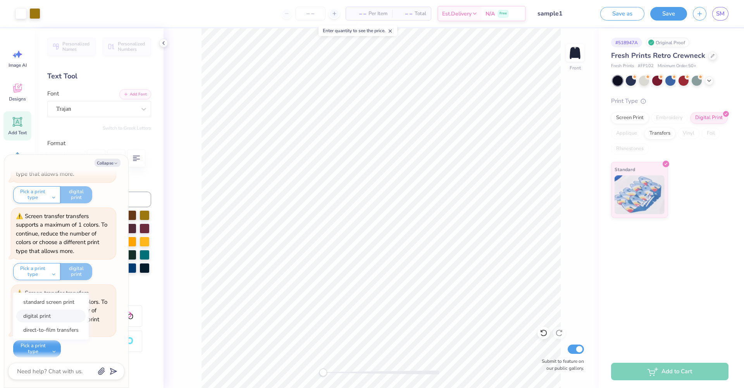
click at [51, 311] on button "digital print" at bounding box center [50, 315] width 69 height 13
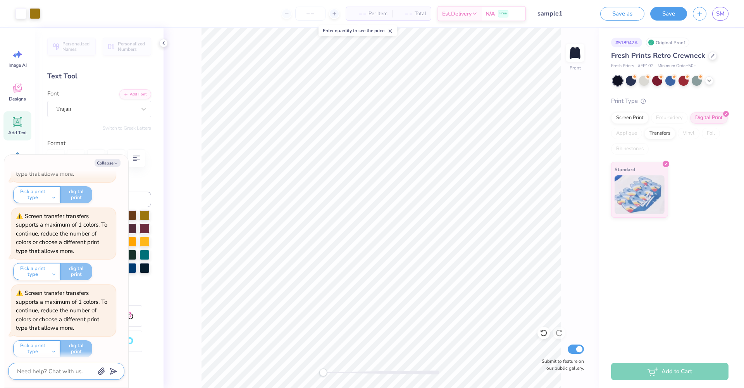
click at [63, 374] on textarea at bounding box center [55, 371] width 79 height 10
click at [666, 15] on button "Save" at bounding box center [668, 13] width 37 height 14
type textarea "x"
type textarea "B TAU ALPHA"
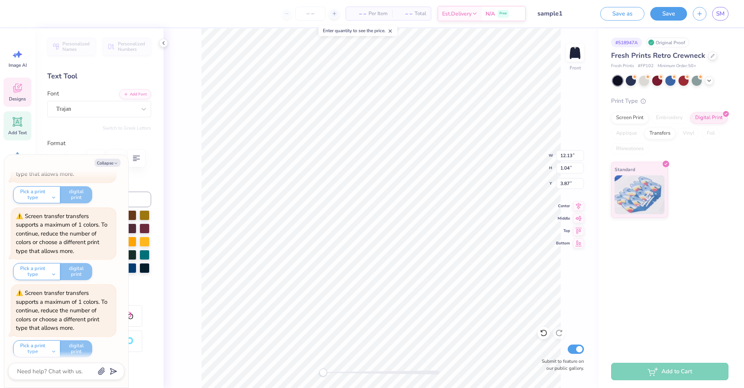
type textarea "x"
type textarea "BF TAU ALPHA"
type textarea "x"
type textarea "BFU TAU ALPHA"
type textarea "x"
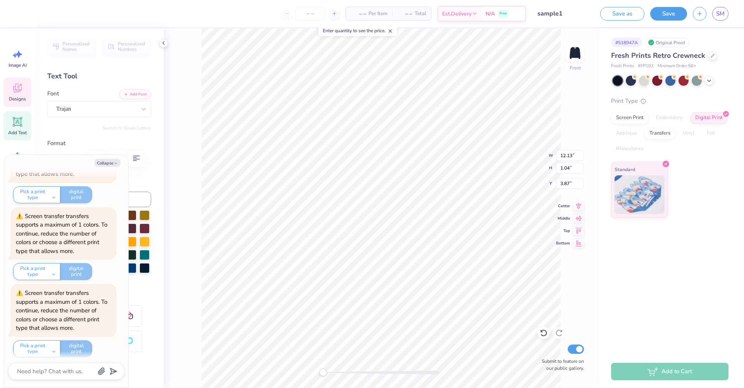
type textarea "BFUS TAU ALPHA"
type textarea "x"
type textarea "BFUSA TAU ALPHA"
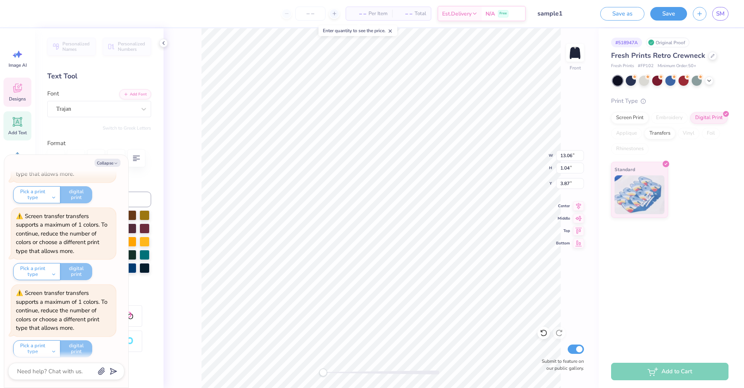
type textarea "x"
type textarea "BFUSA TAU"
type textarea "x"
type textarea "BFUSA"
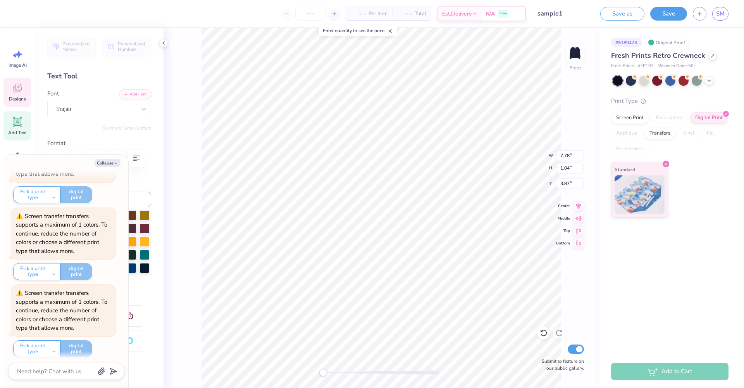
scroll to position [6, 2]
type textarea "x"
type input "14.97"
type input "2.42"
type input "9.78"
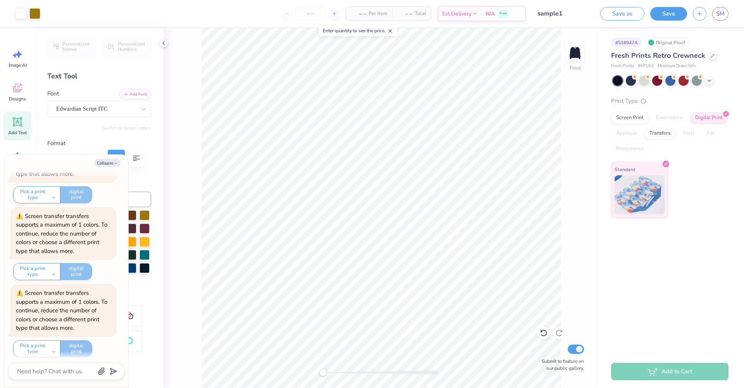
click at [84, 267] on div "Pick a print type standard screen print digital print direct-to-film transfers …" at bounding box center [52, 271] width 79 height 17
click at [82, 345] on div "Pick a print type standard screen print digital print direct-to-film transfers …" at bounding box center [52, 348] width 79 height 17
click at [112, 160] on button "Collapse" at bounding box center [108, 163] width 26 height 8
type textarea "x"
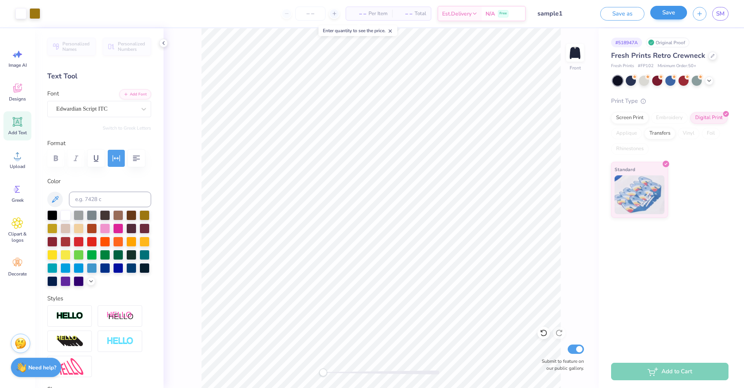
click at [677, 11] on button "Save" at bounding box center [668, 13] width 37 height 14
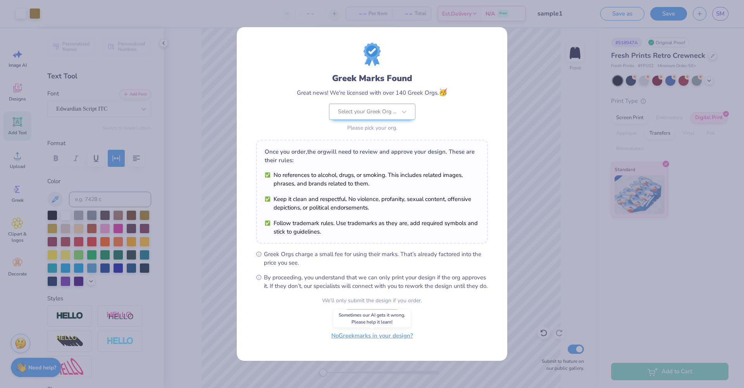
click at [355, 338] on button "No Greek marks in your design?" at bounding box center [372, 335] width 95 height 16
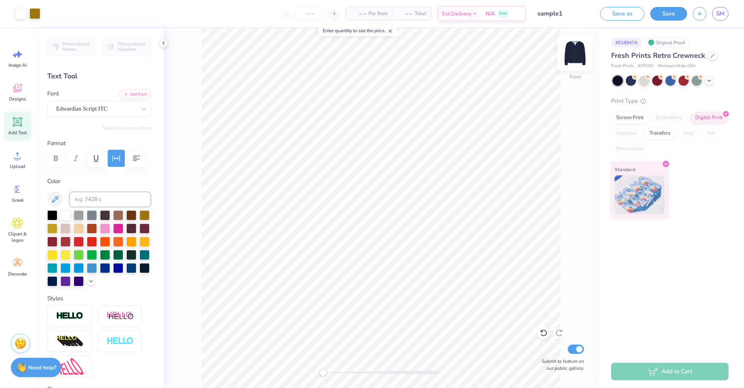
click at [580, 50] on img at bounding box center [575, 52] width 31 height 31
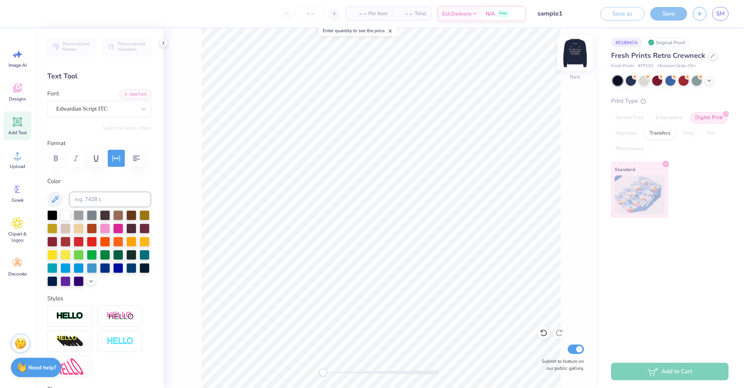
click at [584, 60] on img at bounding box center [575, 52] width 31 height 31
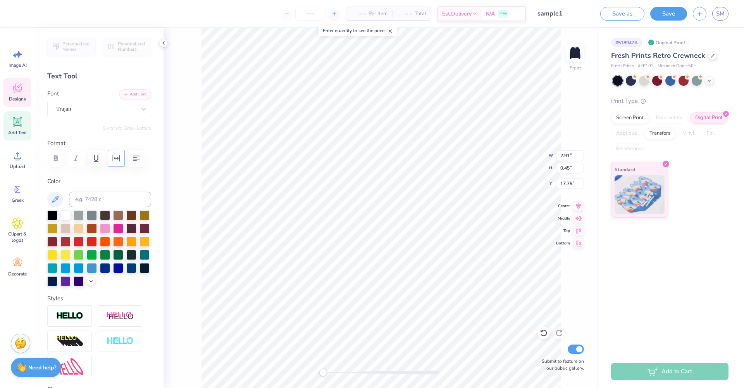
click at [118, 160] on icon "button" at bounding box center [116, 157] width 9 height 9
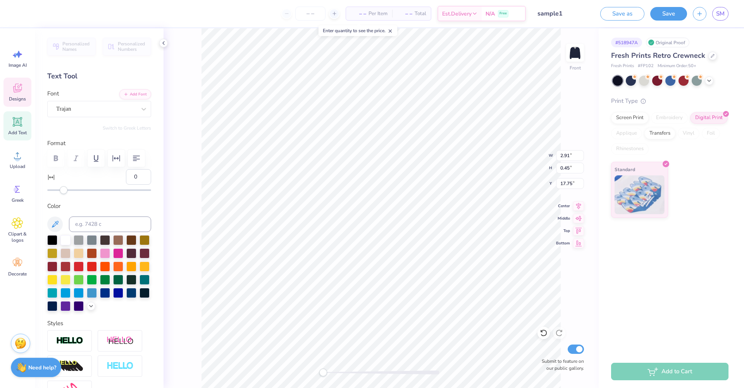
type input "3"
click at [66, 191] on div "Accessibility label" at bounding box center [64, 190] width 8 height 8
type input "6"
click at [69, 191] on div "Accessibility label" at bounding box center [69, 190] width 8 height 8
type input "0"
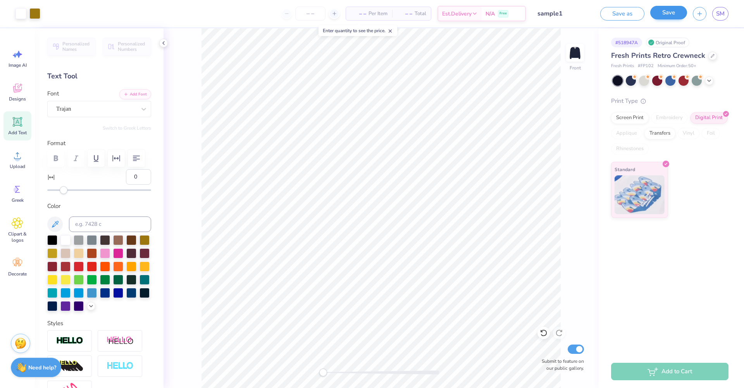
click at [674, 12] on button "Save" at bounding box center [668, 13] width 37 height 14
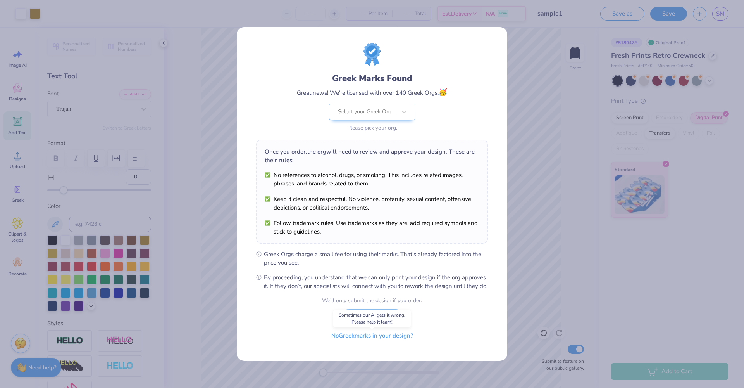
click at [370, 341] on button "No Greek marks in your design?" at bounding box center [372, 335] width 95 height 16
